Goal: Task Accomplishment & Management: Manage account settings

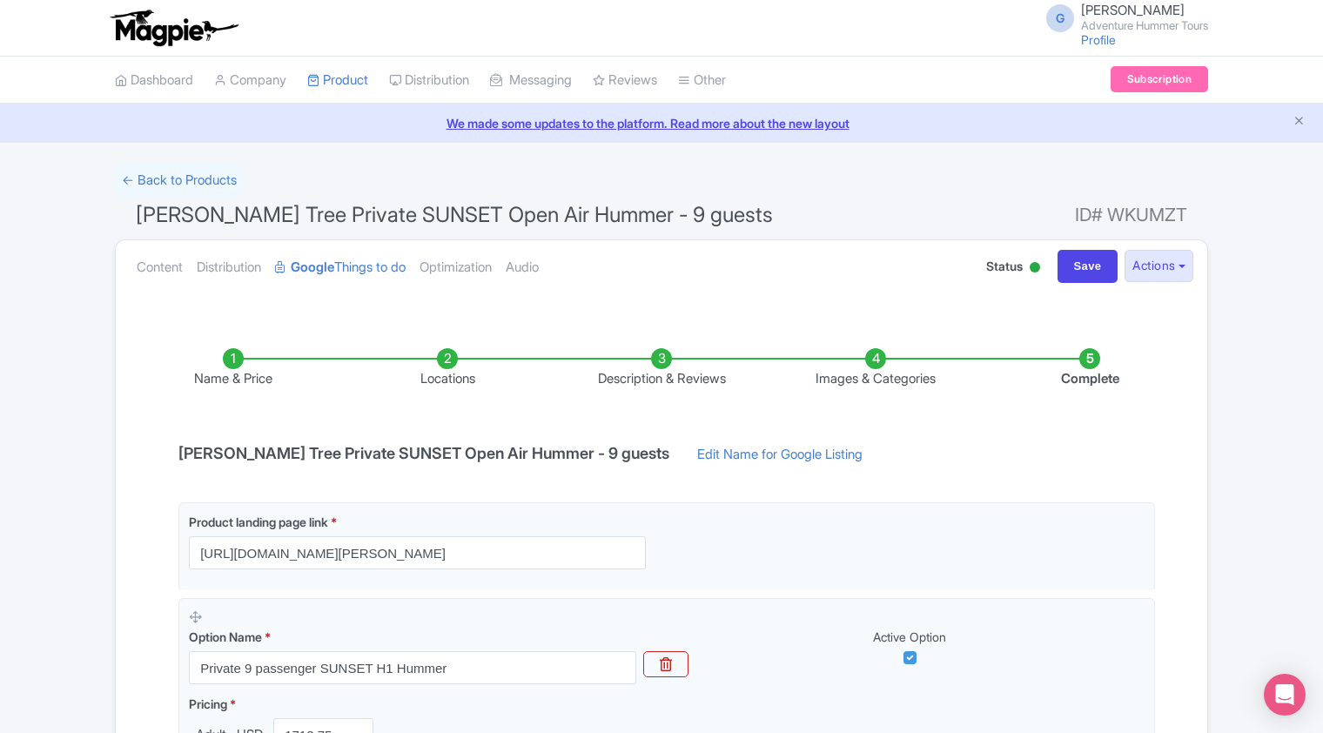
scroll to position [17, 0]
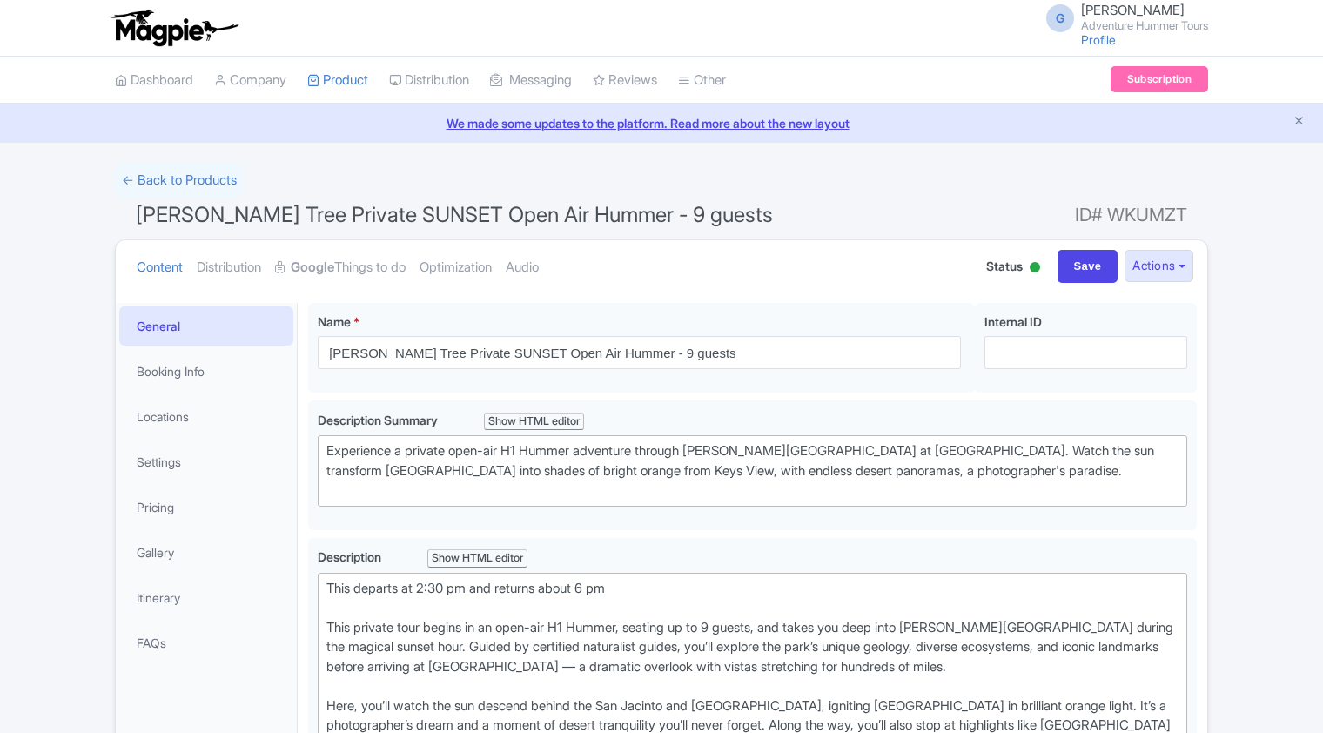
scroll to position [17, 0]
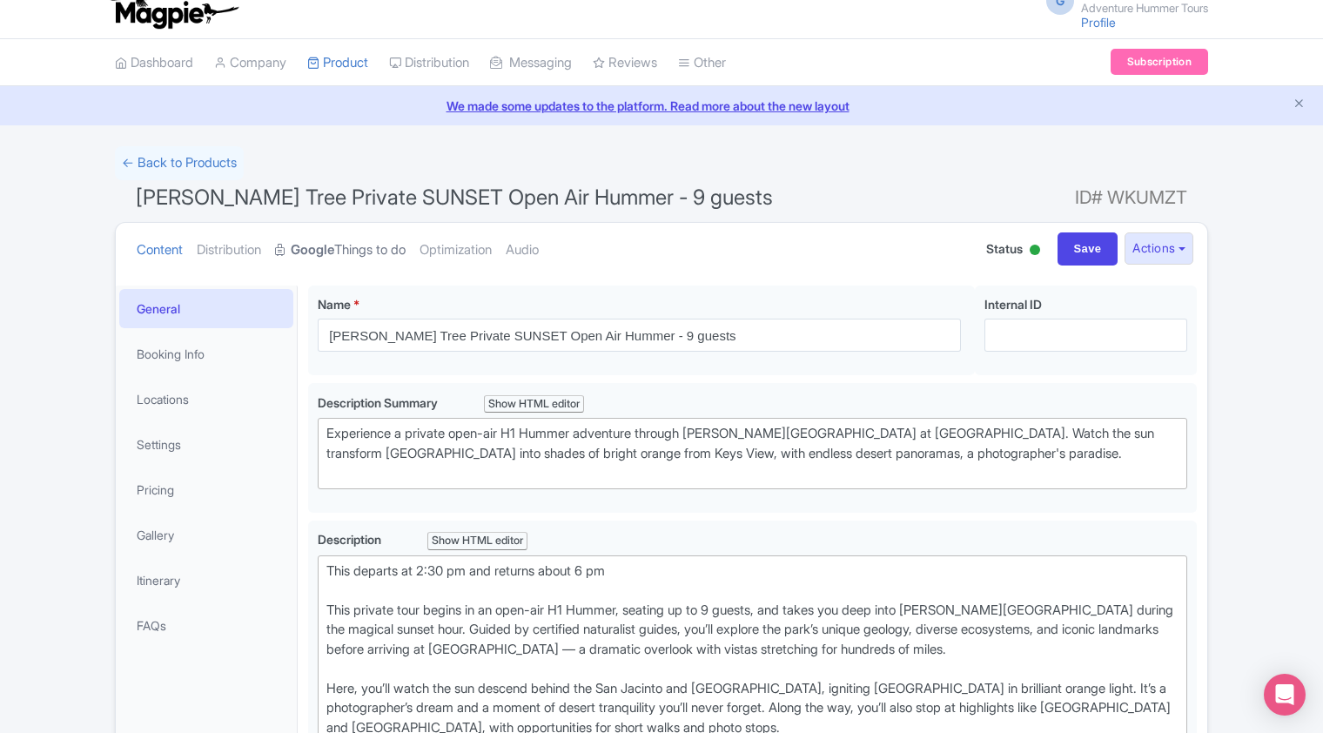
click at [372, 247] on link "Google Things to do" at bounding box center [340, 250] width 131 height 55
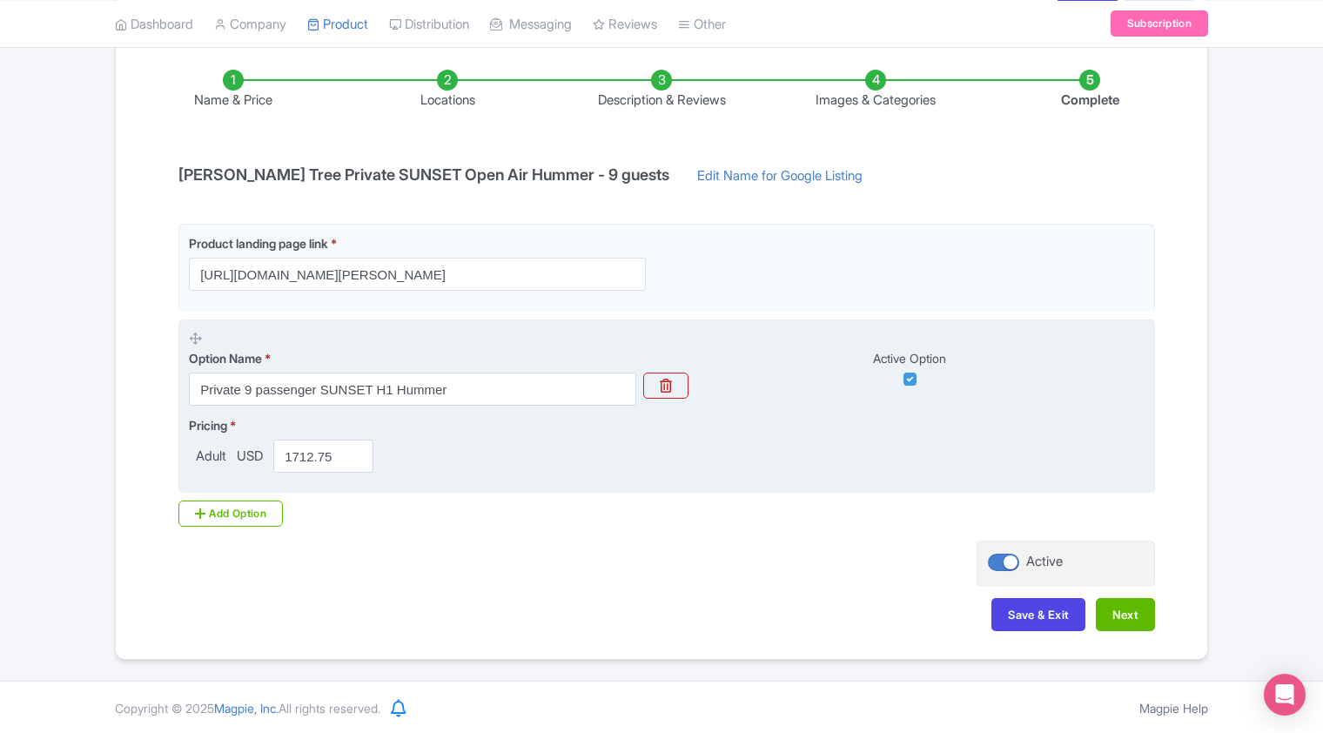
scroll to position [0, 0]
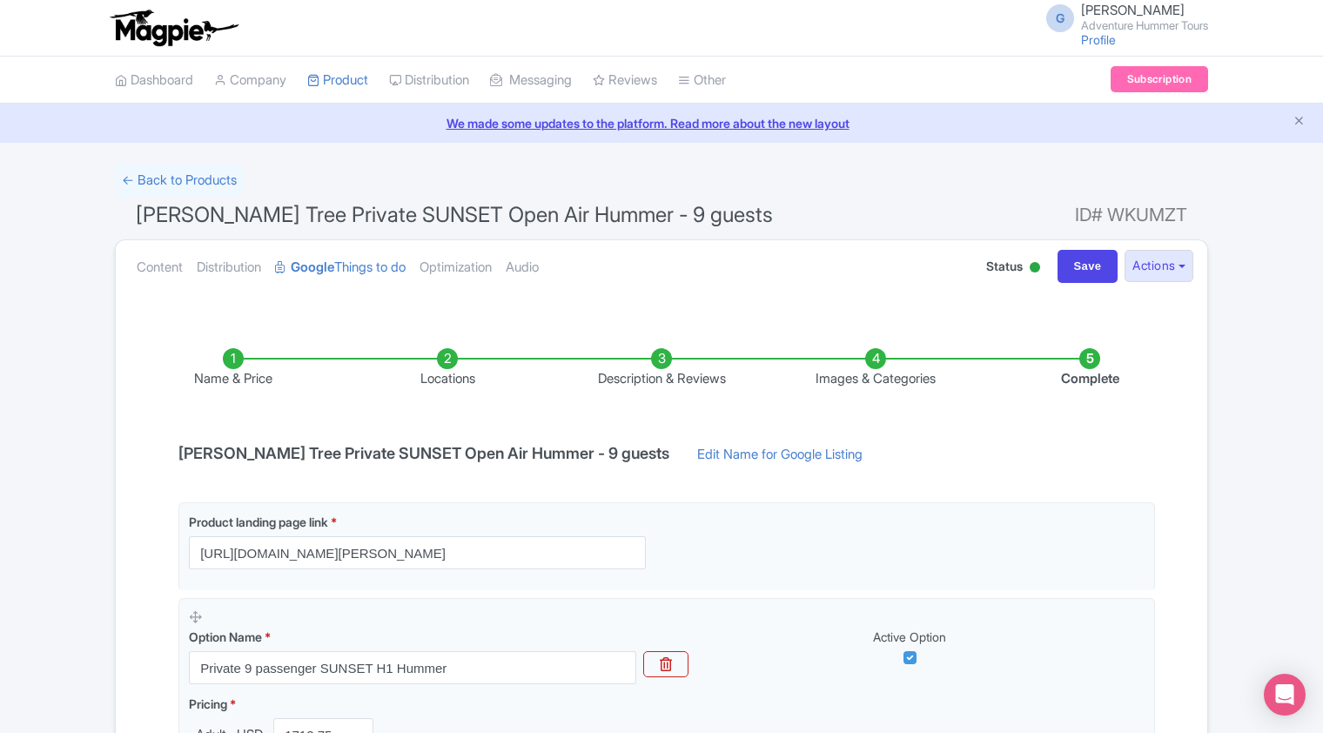
click at [870, 370] on li "Images & Categories" at bounding box center [875, 368] width 214 height 41
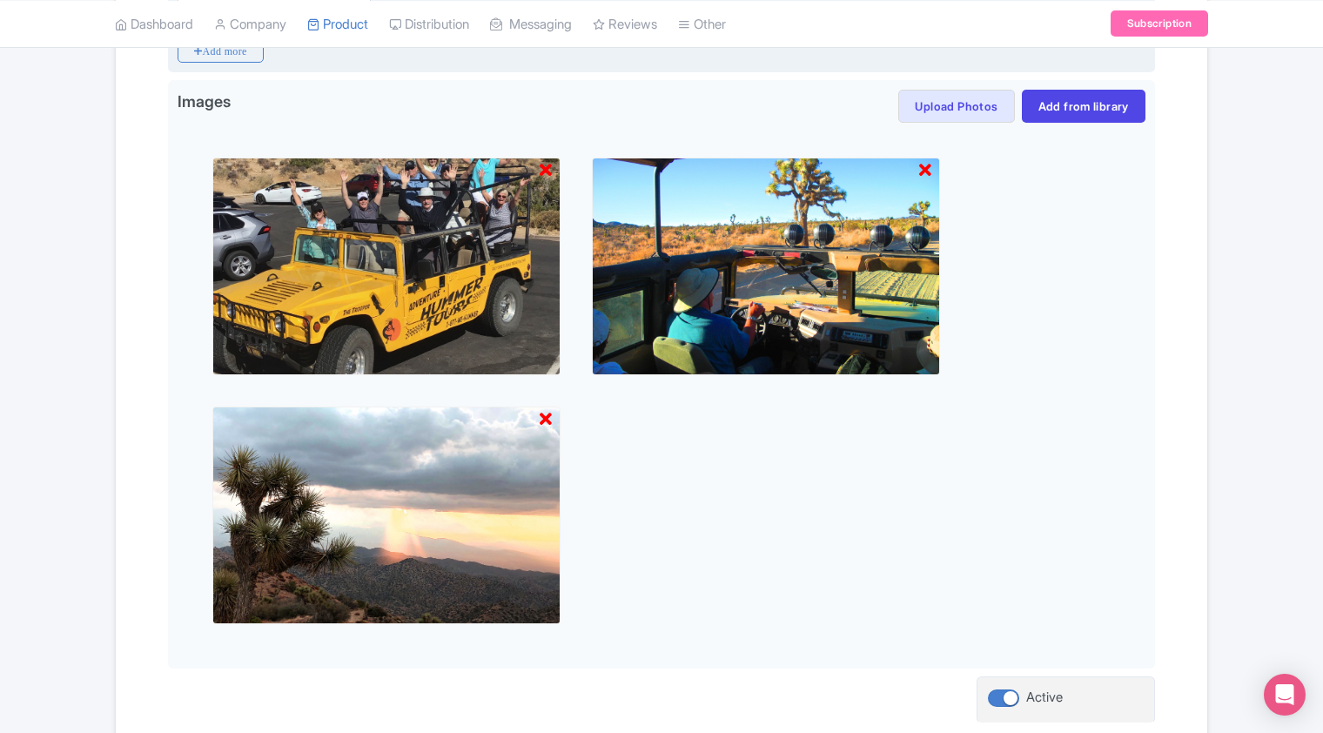
scroll to position [1005, 0]
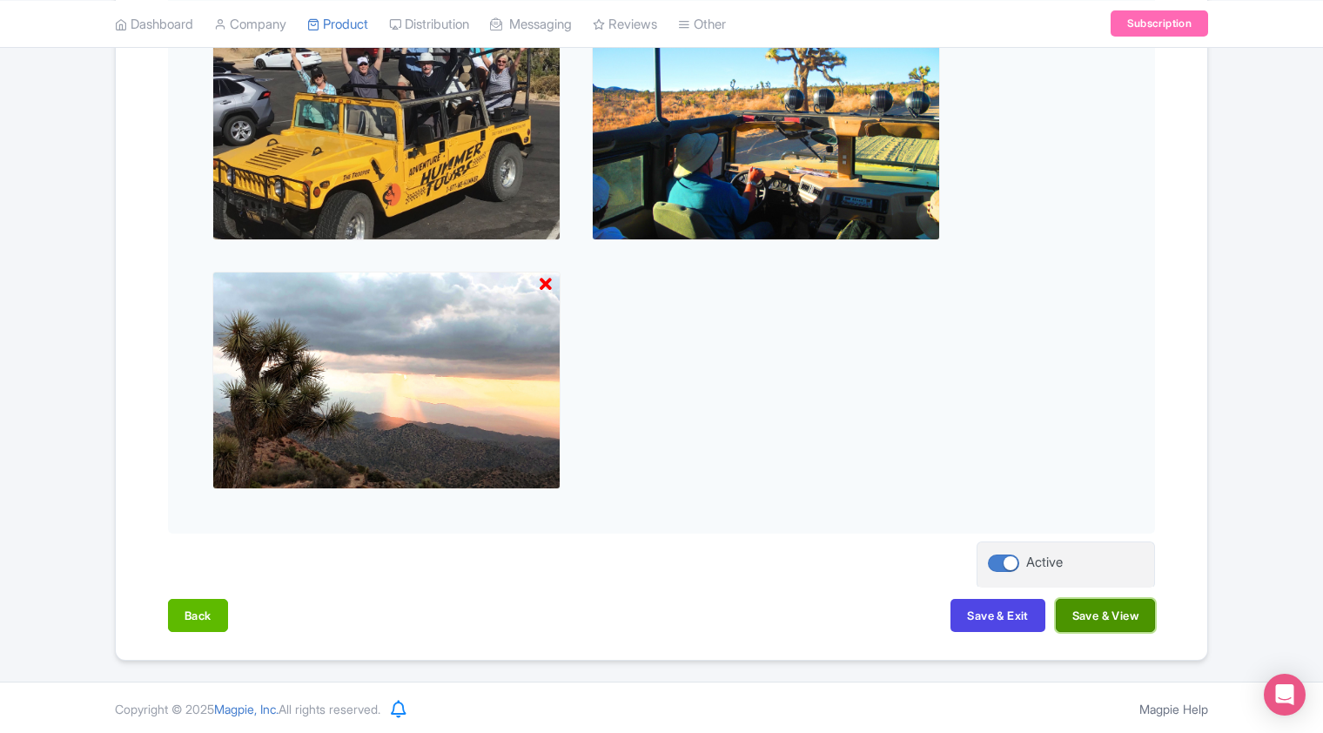
click at [1117, 615] on button "Save & View" at bounding box center [1104, 615] width 99 height 33
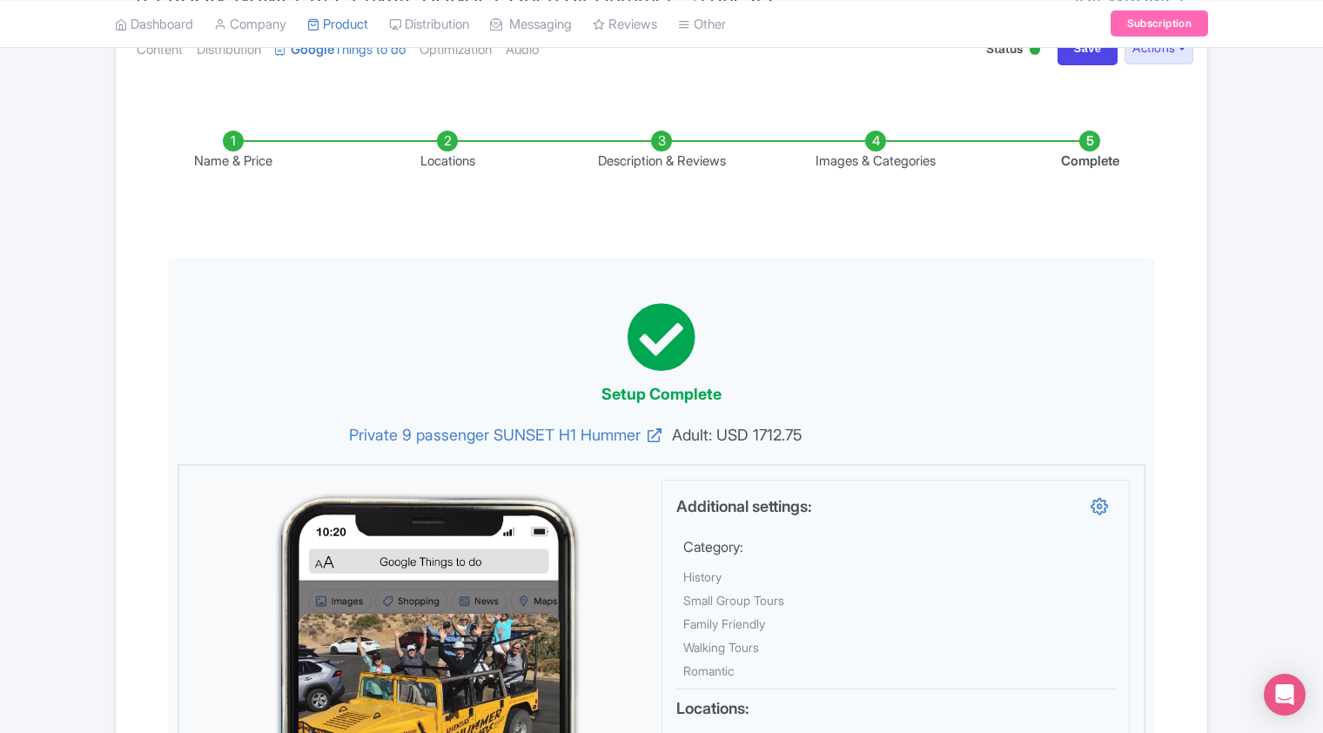
scroll to position [153, 0]
